Goal: Use online tool/utility: Utilize a website feature to perform a specific function

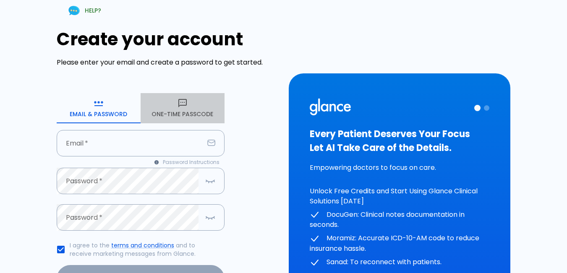
click at [180, 120] on button "One-Time Passcode" at bounding box center [183, 108] width 84 height 30
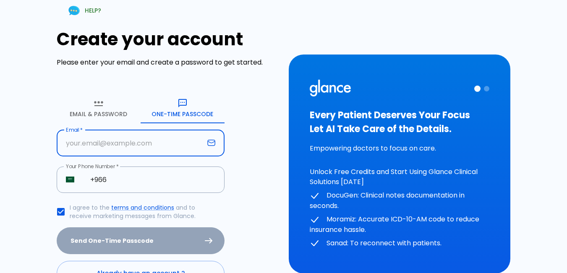
click at [144, 144] on input "text" at bounding box center [130, 143] width 147 height 26
type input "[EMAIL_ADDRESS][DOMAIN_NAME]"
click at [139, 174] on input "+966" at bounding box center [152, 180] width 143 height 26
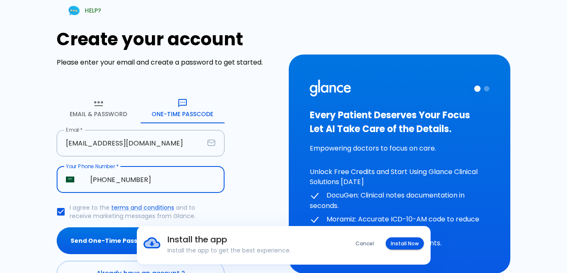
type input "[PHONE_NUMBER]"
click at [57, 227] on button "Send One-Time Passcode" at bounding box center [141, 240] width 168 height 27
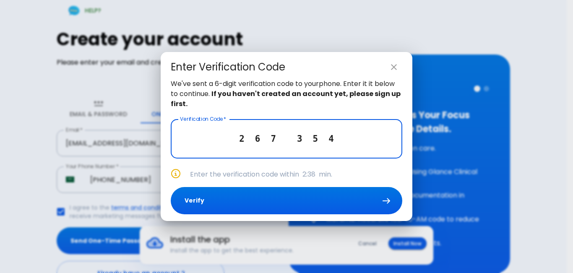
type input "2 6 7 3 5 4"
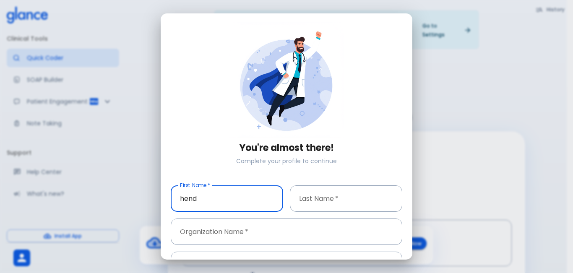
type input "hend"
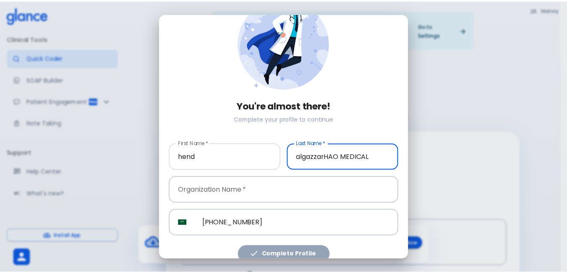
scroll to position [51, 0]
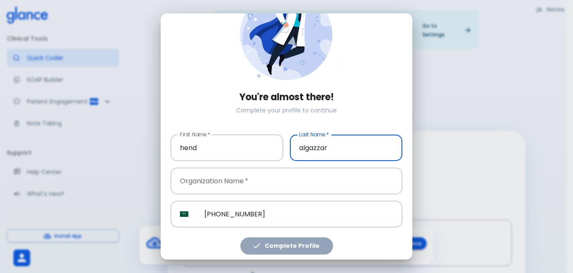
type input "algazzar"
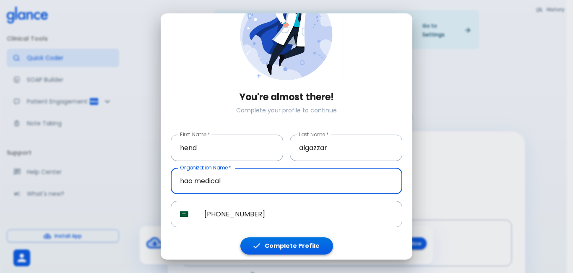
type input "hao medical"
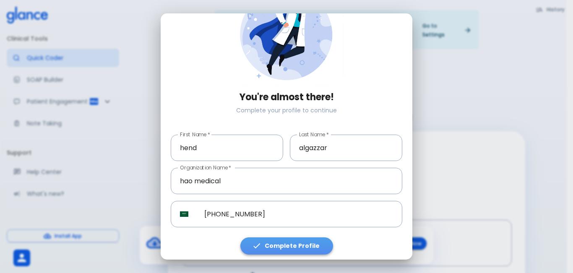
click at [294, 239] on button "Complete Profile" at bounding box center [286, 245] width 93 height 17
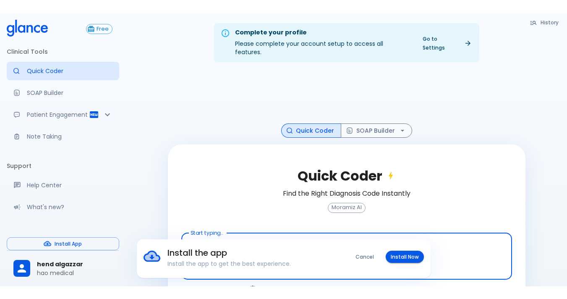
scroll to position [20, 0]
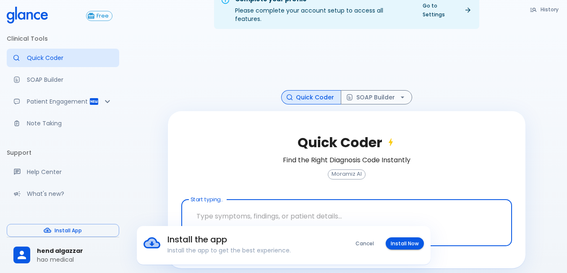
click at [402, 248] on button "Install Now" at bounding box center [405, 243] width 38 height 12
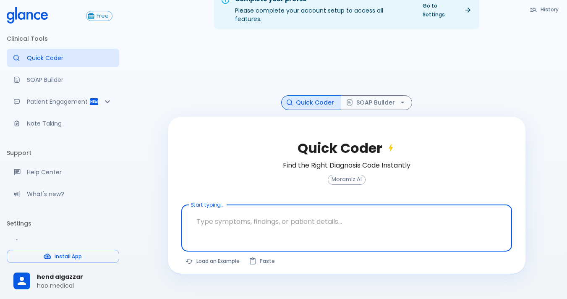
click at [292, 210] on textarea at bounding box center [346, 221] width 319 height 26
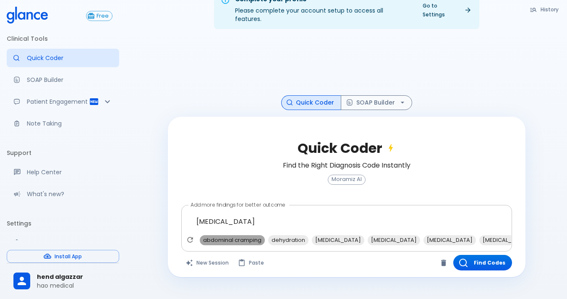
click at [211, 235] on span "abdominal cramping" at bounding box center [232, 240] width 65 height 10
click at [230, 235] on span "dehydration" at bounding box center [220, 240] width 40 height 10
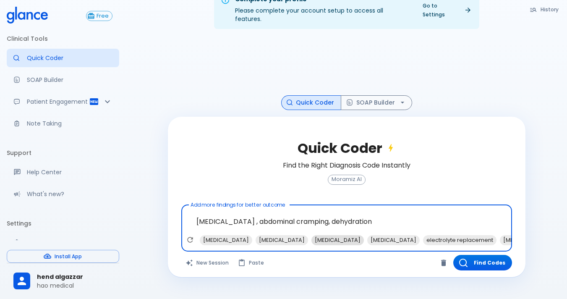
click at [311, 235] on span "[MEDICAL_DATA]" at bounding box center [337, 240] width 52 height 10
click at [367, 235] on span "electrolyte replacement" at bounding box center [403, 240] width 73 height 10
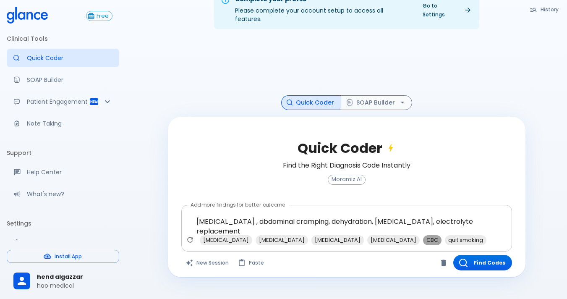
click at [423, 235] on span "CBC" at bounding box center [432, 240] width 18 height 10
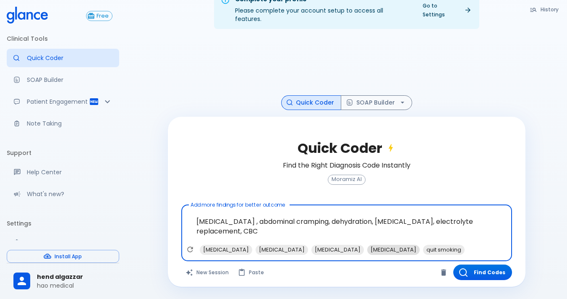
click at [367, 245] on span "[MEDICAL_DATA]" at bounding box center [393, 250] width 52 height 10
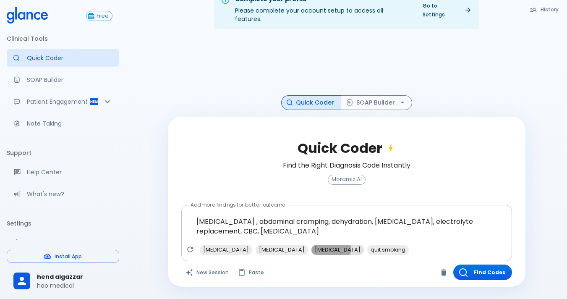
click at [311, 245] on span "[MEDICAL_DATA]" at bounding box center [337, 250] width 52 height 10
type textarea "[MEDICAL_DATA] , abdominal cramping, dehydration, [MEDICAL_DATA], electrolyte r…"
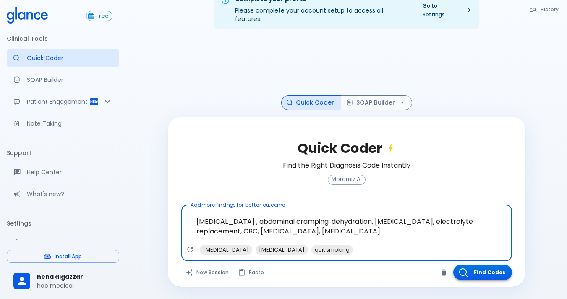
click at [488, 267] on button "Find Codes" at bounding box center [482, 272] width 59 height 16
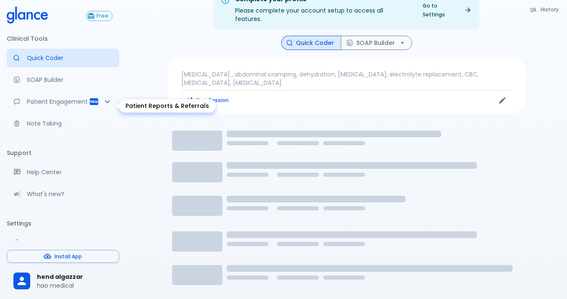
scroll to position [40, 0]
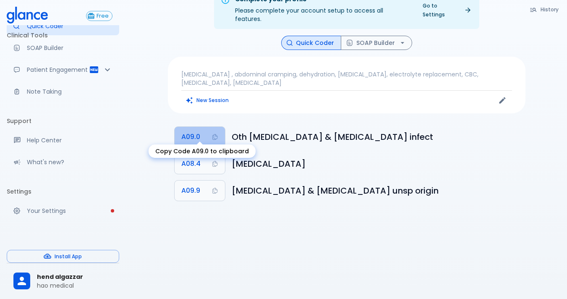
click at [204, 129] on button "A09.0" at bounding box center [200, 137] width 50 height 20
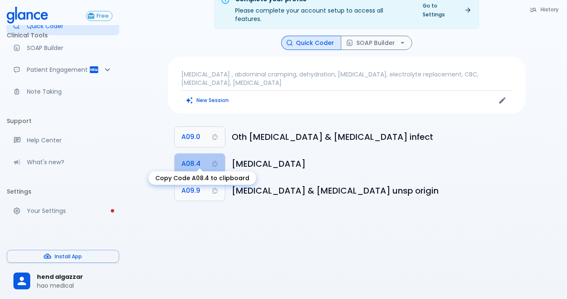
click at [206, 161] on button "A08.4" at bounding box center [200, 164] width 50 height 20
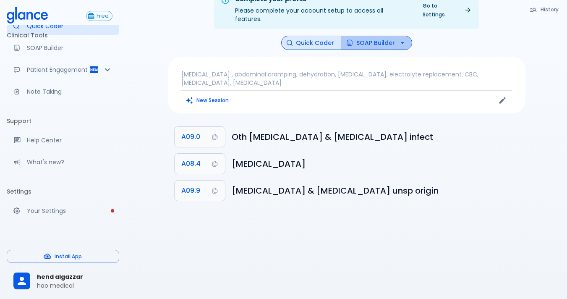
click at [388, 36] on button "SOAP Builder" at bounding box center [376, 43] width 71 height 15
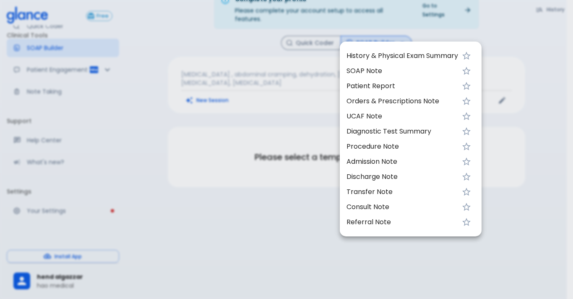
click at [372, 113] on span "UCAF Note" at bounding box center [403, 116] width 112 height 10
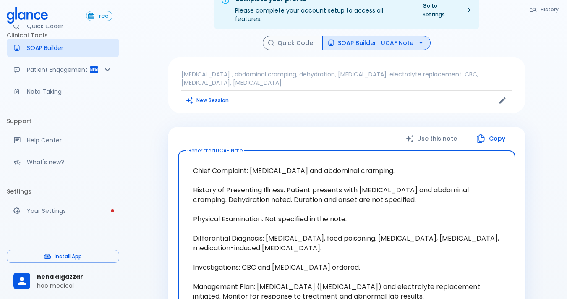
scroll to position [104, 0]
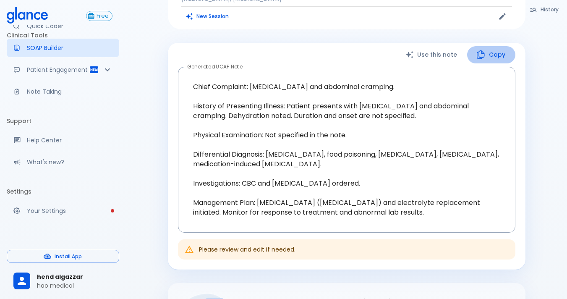
click at [494, 46] on button "Copy" at bounding box center [491, 54] width 48 height 17
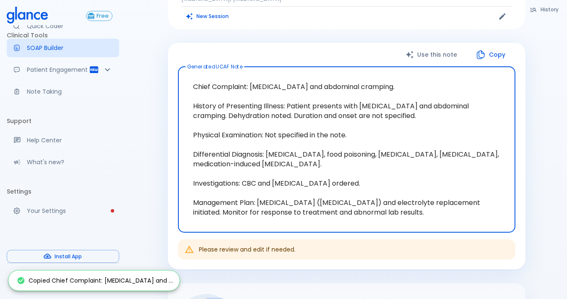
drag, startPoint x: 190, startPoint y: 70, endPoint x: 341, endPoint y: 137, distance: 165.7
click at [341, 137] on textarea "Chief Complaint: [MEDICAL_DATA] and abdominal cramping. History of Presenting I…" at bounding box center [347, 149] width 326 height 152
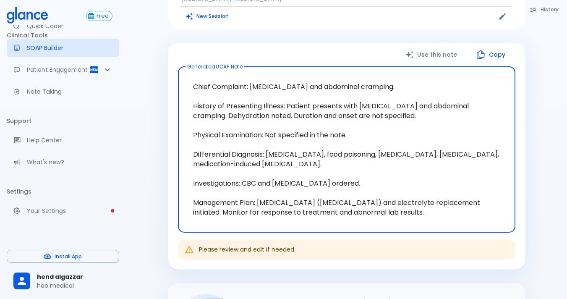
click at [143, 117] on div "Complete your profile Please complete your account setup to access all features…" at bounding box center [346, 168] width 441 height 544
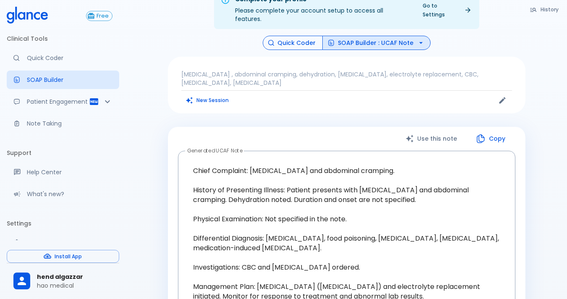
scroll to position [237, 0]
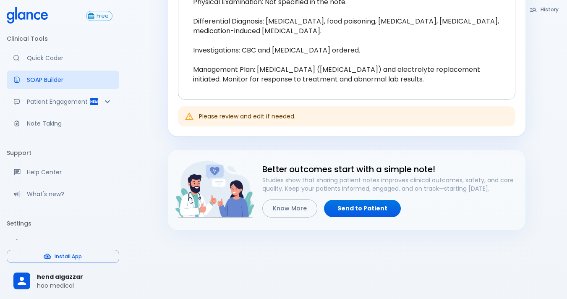
drag, startPoint x: 283, startPoint y: 33, endPoint x: 278, endPoint y: 33, distance: 5.5
click at [283, 33] on textarea "Chief Complaint: [MEDICAL_DATA] and abdominal cramping. History of Presenting I…" at bounding box center [347, 16] width 326 height 152
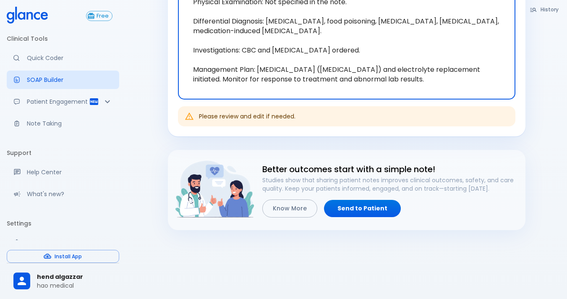
scroll to position [27, 0]
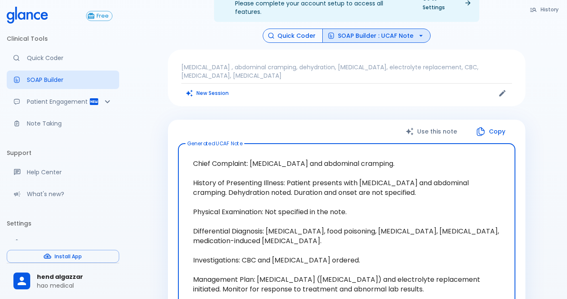
type textarea "Chief Complaint: [MEDICAL_DATA] and abdominal cramping. History of Presenting I…"
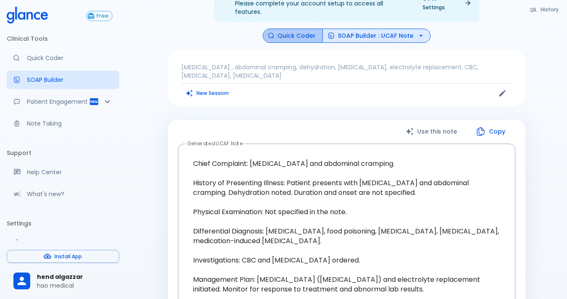
click at [305, 29] on button "Quick Coder" at bounding box center [293, 36] width 60 height 15
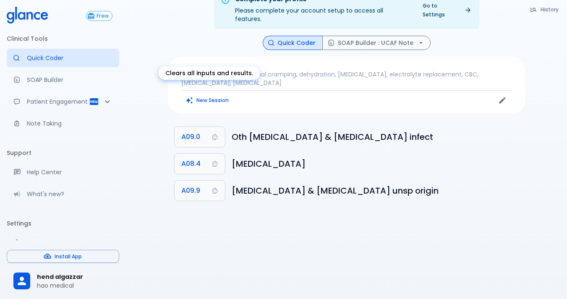
click at [203, 94] on button "New Session" at bounding box center [207, 100] width 52 height 12
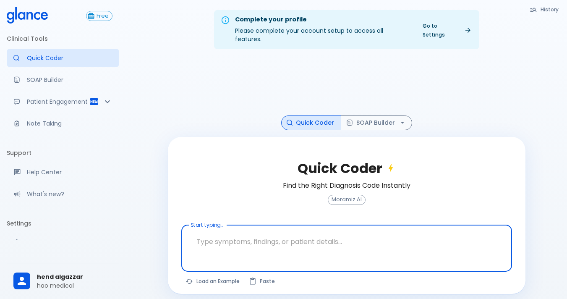
scroll to position [20, 0]
